Goal: Navigation & Orientation: Find specific page/section

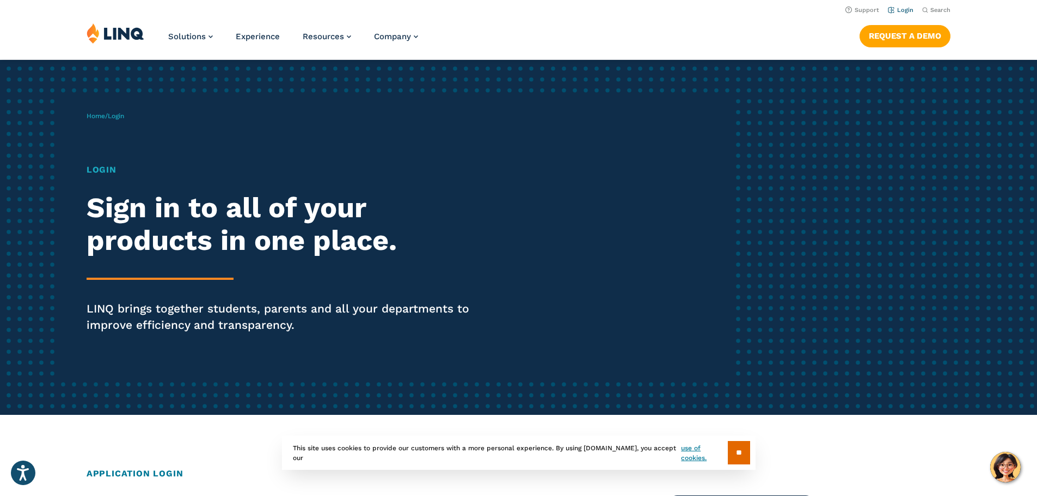
click at [897, 8] on link "Login" at bounding box center [901, 10] width 26 height 7
click at [897, 13] on link "Login" at bounding box center [901, 10] width 26 height 7
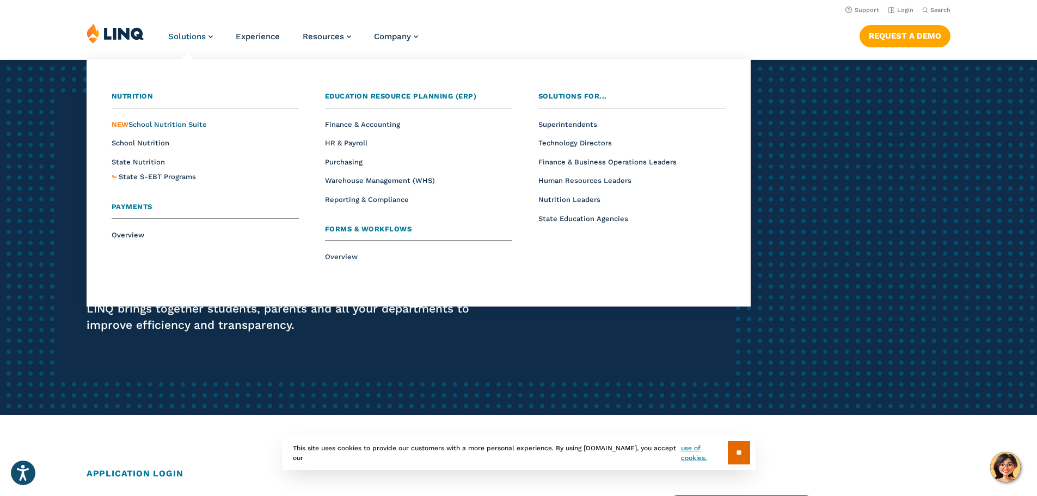
click at [175, 123] on span "NEW School Nutrition Suite" at bounding box center [159, 124] width 95 height 8
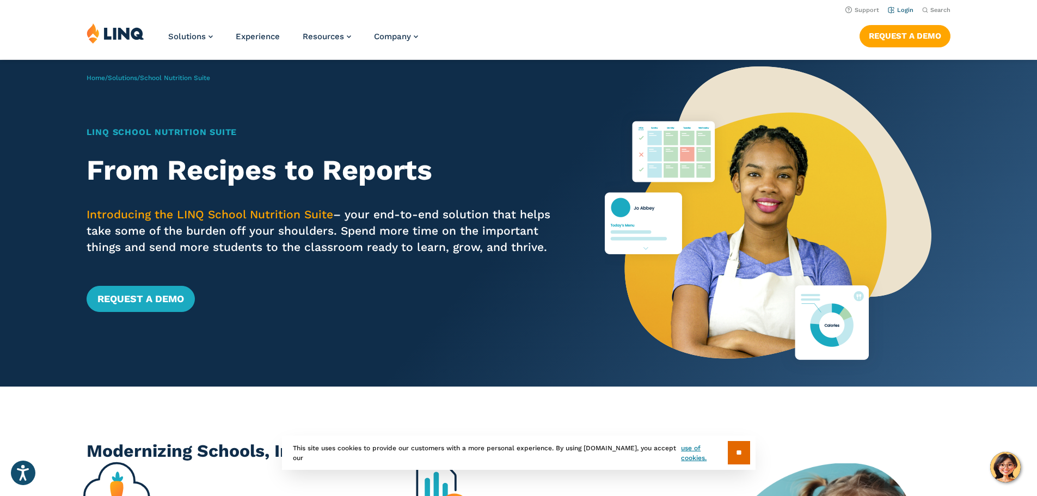
click at [902, 11] on link "Login" at bounding box center [901, 10] width 26 height 7
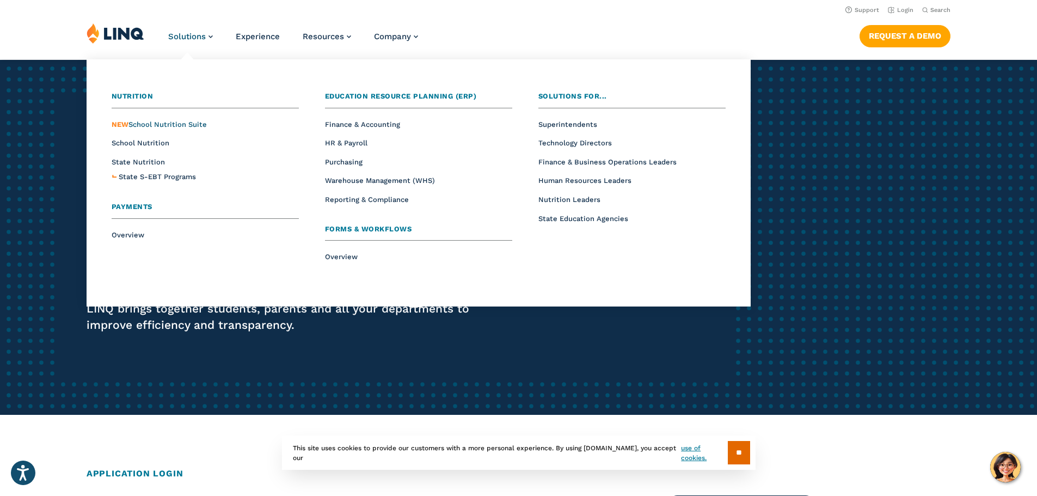
click at [123, 124] on span "NEW" at bounding box center [120, 124] width 17 height 8
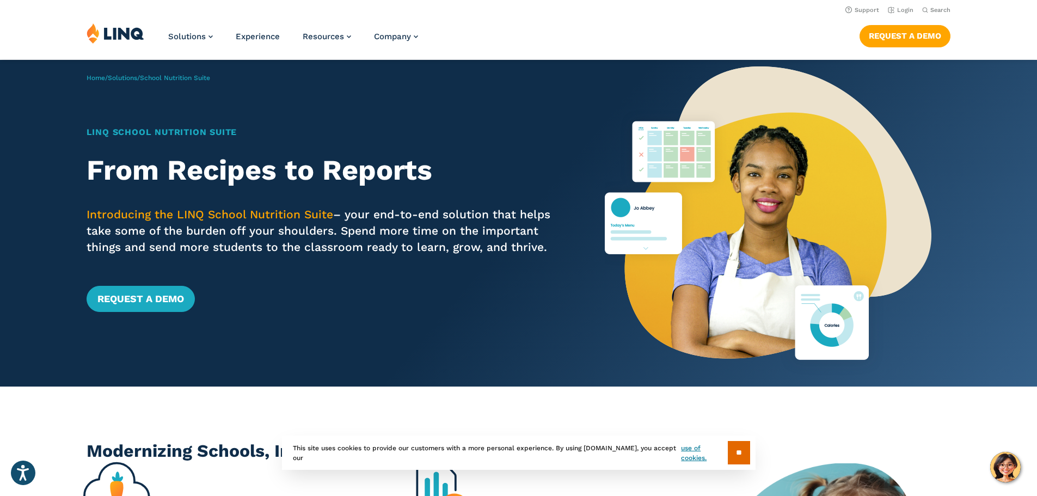
click at [103, 35] on img at bounding box center [116, 33] width 58 height 21
